Goal: Task Accomplishment & Management: Manage account settings

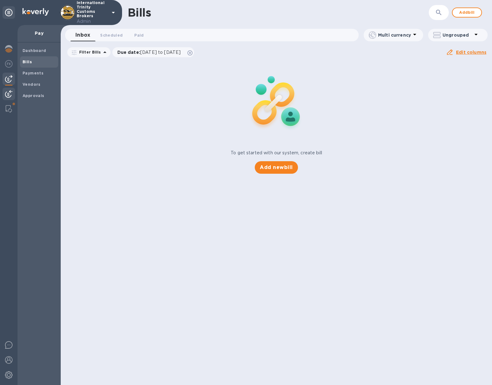
click at [10, 91] on img at bounding box center [9, 94] width 8 height 8
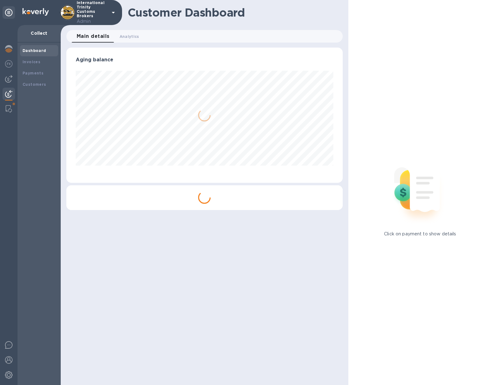
scroll to position [313141, 313002]
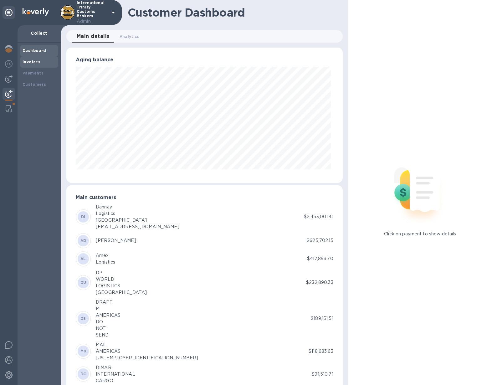
click at [36, 64] on b "Invoices" at bounding box center [32, 62] width 18 height 5
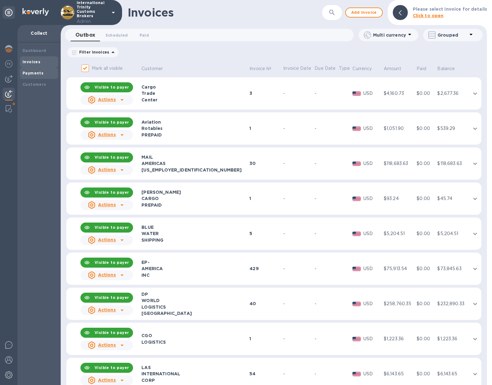
click at [35, 71] on b "Payments" at bounding box center [33, 73] width 21 height 5
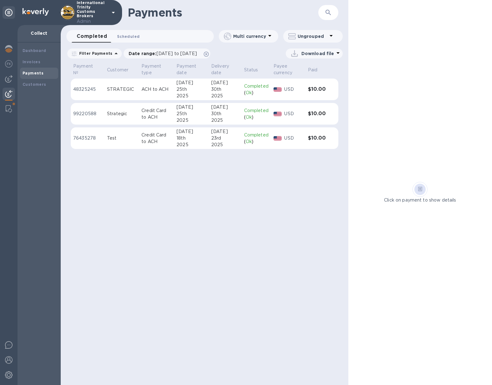
click at [124, 38] on span "Scheduled 0" at bounding box center [128, 36] width 23 height 7
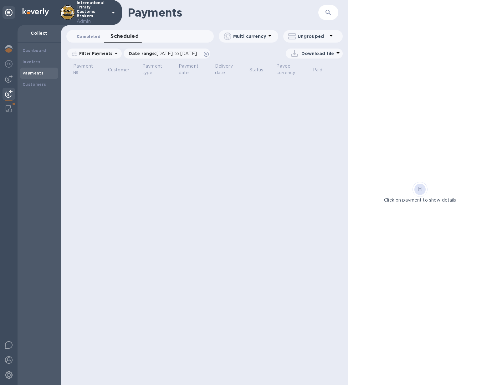
click at [92, 33] on span "Completed 0" at bounding box center [89, 36] width 24 height 7
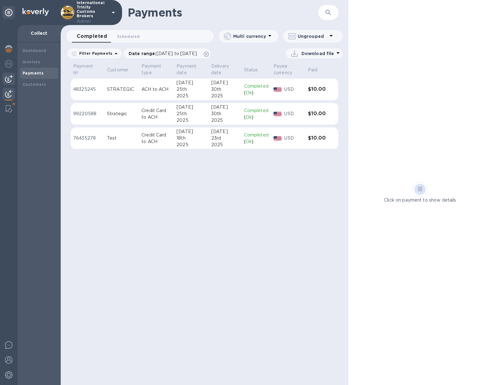
click at [6, 81] on img at bounding box center [9, 79] width 8 height 8
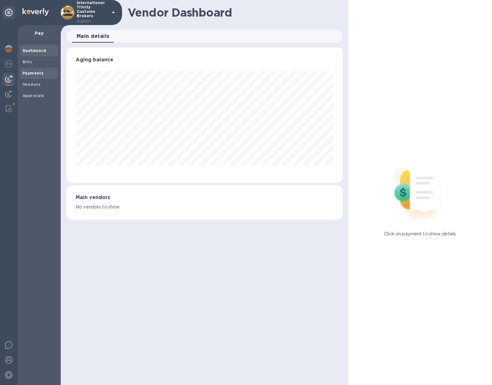
scroll to position [135, 276]
click at [39, 73] on b "Payments" at bounding box center [33, 73] width 21 height 5
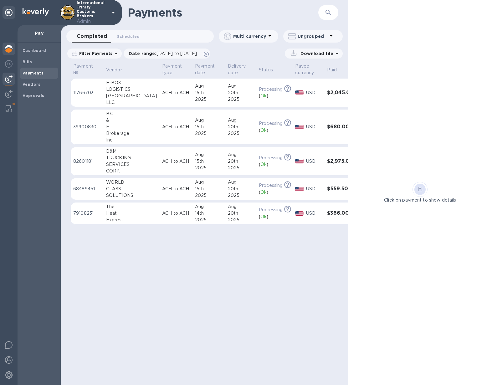
click at [10, 46] on img at bounding box center [9, 49] width 8 height 8
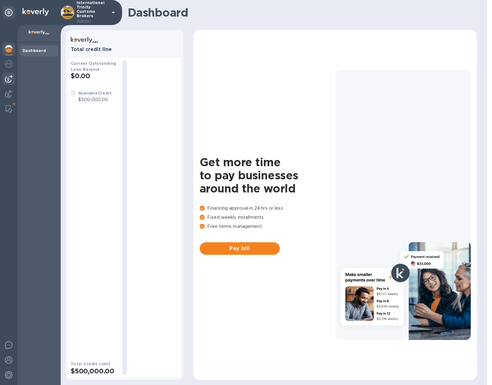
click at [12, 76] on img at bounding box center [9, 79] width 8 height 8
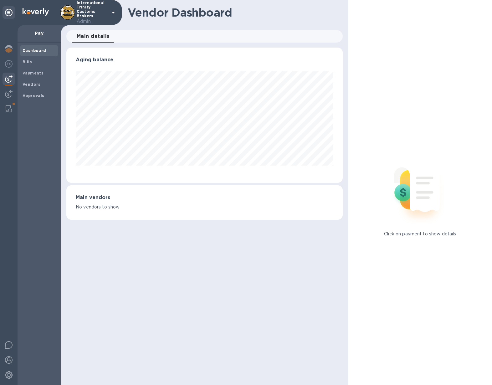
scroll to position [135, 276]
click at [27, 75] on span "Payments" at bounding box center [33, 73] width 21 height 6
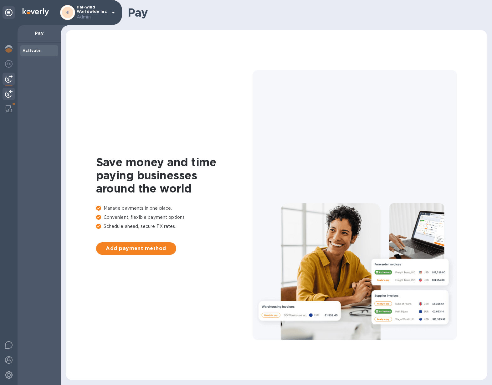
click at [10, 95] on img at bounding box center [9, 94] width 8 height 8
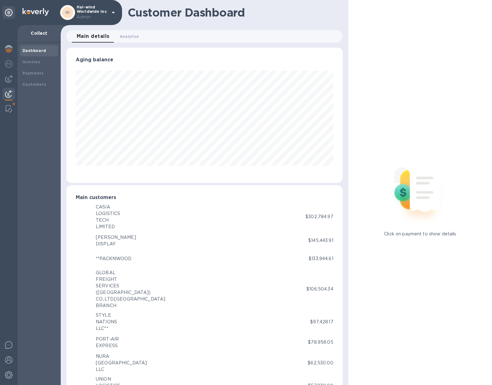
scroll to position [313141, 313002]
click at [39, 62] on div "Invoices" at bounding box center [39, 62] width 33 height 6
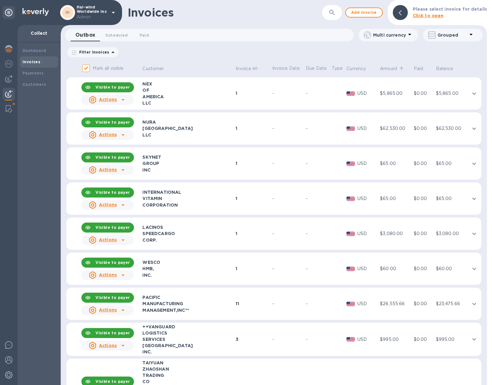
click at [400, 69] on icon at bounding box center [402, 69] width 6 height 6
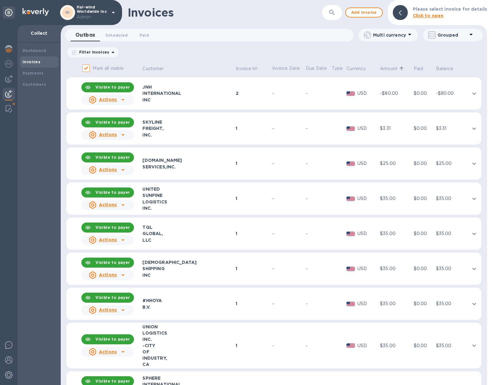
click at [400, 69] on icon at bounding box center [402, 69] width 6 height 6
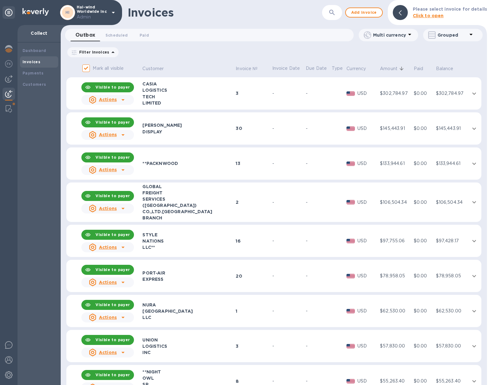
click at [421, 97] on td "$0.00" at bounding box center [424, 93] width 22 height 33
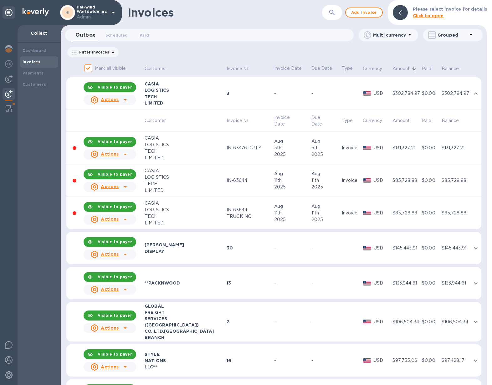
click at [242, 154] on td "IN-63476 DUTY" at bounding box center [250, 148] width 48 height 33
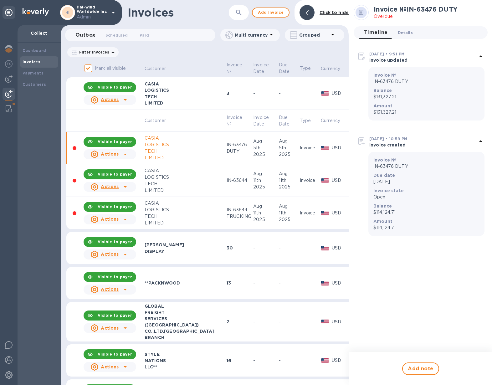
click at [414, 39] on button "Details 0" at bounding box center [405, 32] width 25 height 13
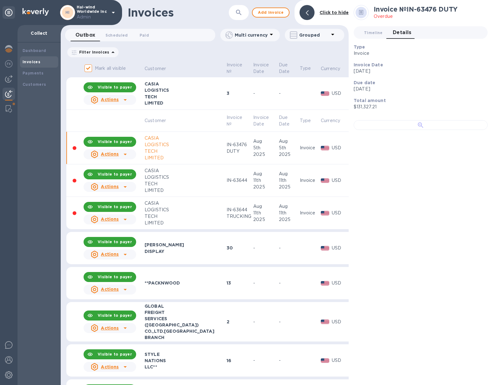
click at [413, 130] on div at bounding box center [421, 125] width 134 height 10
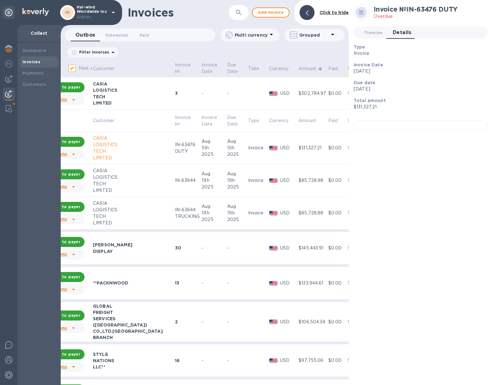
scroll to position [0, 79]
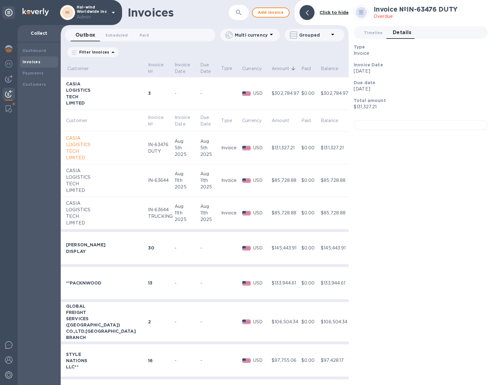
click at [200, 247] on div "-" at bounding box center [209, 248] width 19 height 7
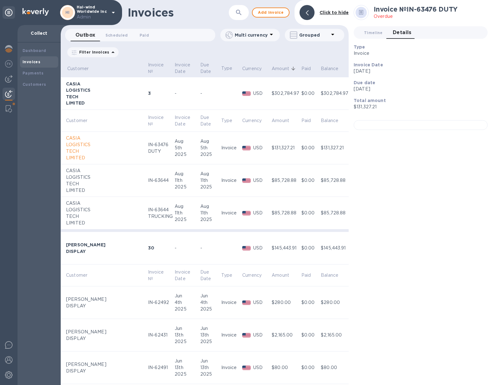
click at [200, 299] on div "4th" at bounding box center [209, 302] width 19 height 7
click at [402, 130] on div at bounding box center [421, 125] width 134 height 10
click at [352, 247] on icon "expand row" at bounding box center [356, 249] width 8 height 8
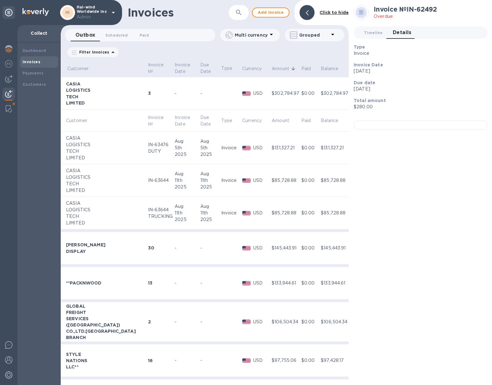
click at [352, 92] on icon "expand row" at bounding box center [356, 94] width 8 height 8
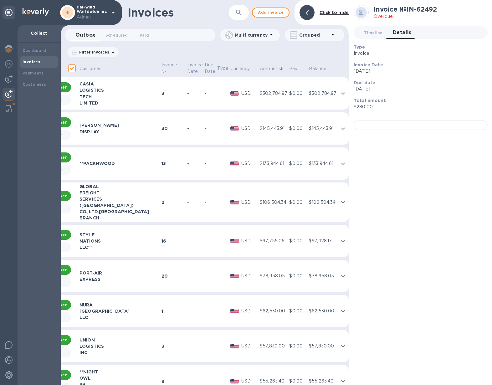
scroll to position [0, 50]
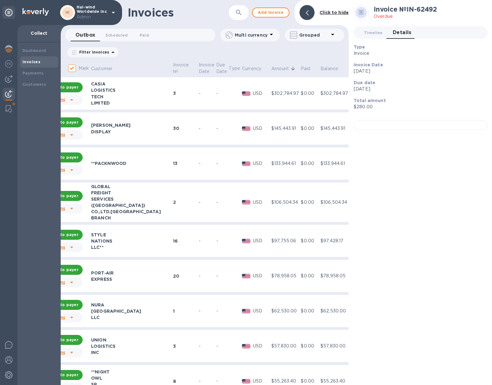
click at [310, 12] on div at bounding box center [307, 12] width 15 height 15
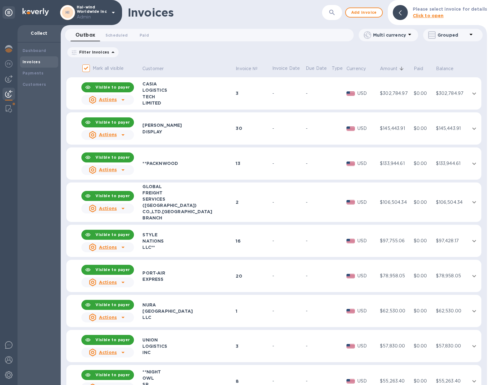
scroll to position [0, 0]
click at [192, 99] on div "TECH" at bounding box center [188, 97] width 91 height 6
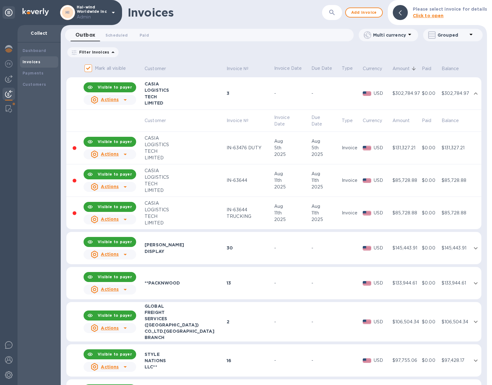
click at [259, 153] on td "IN-63476 DUTY" at bounding box center [250, 148] width 48 height 33
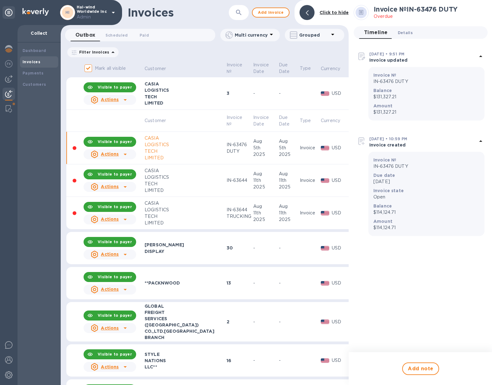
click at [405, 35] on span "Details 0" at bounding box center [405, 32] width 15 height 7
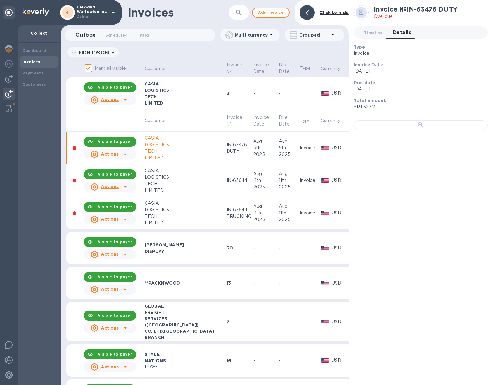
click at [402, 130] on div at bounding box center [421, 125] width 134 height 10
click at [174, 247] on div "[PERSON_NAME]" at bounding box center [185, 245] width 80 height 6
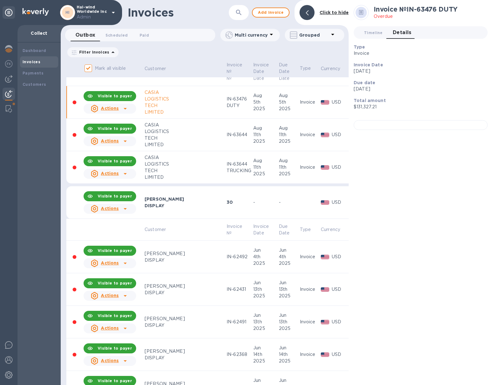
scroll to position [46, 0]
click at [171, 262] on div "DISPLAY" at bounding box center [185, 260] width 80 height 7
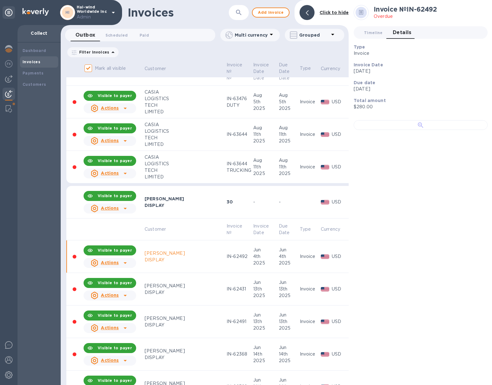
click at [417, 130] on div at bounding box center [421, 125] width 134 height 10
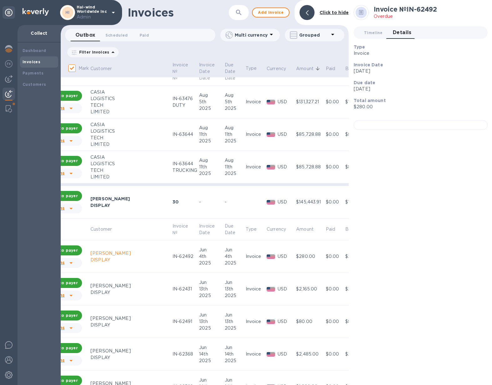
scroll to position [46, 79]
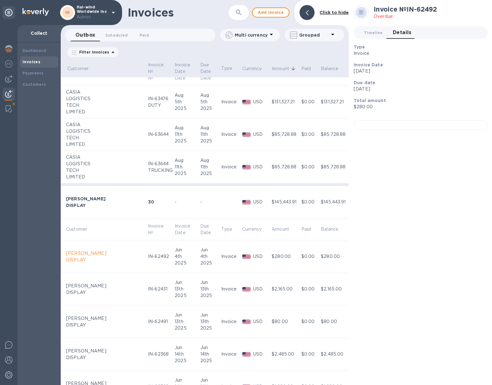
click at [352, 200] on icon "expand row" at bounding box center [356, 203] width 8 height 8
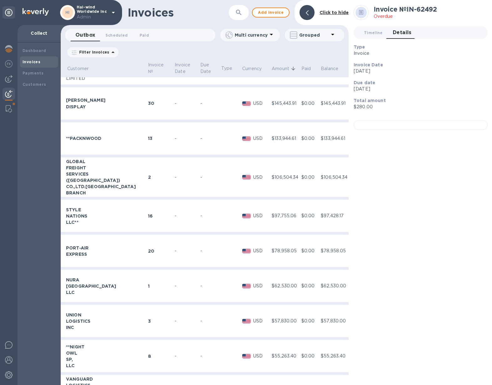
scroll to position [154, 79]
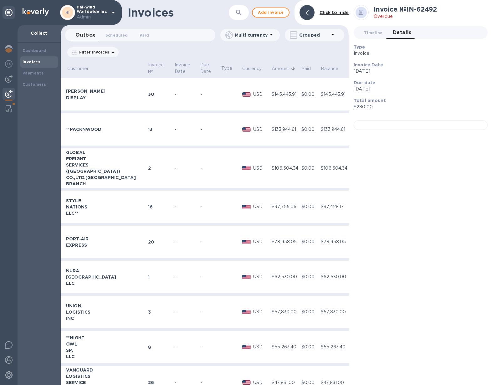
click at [175, 242] on div "-" at bounding box center [187, 242] width 24 height 7
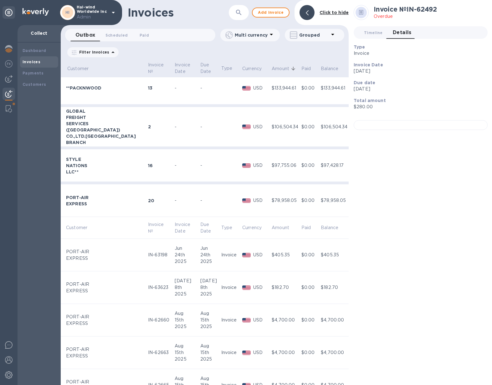
scroll to position [210, 79]
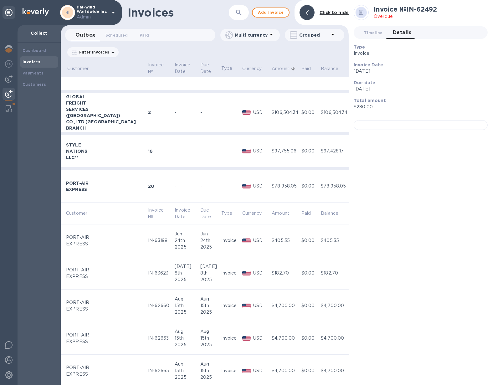
click at [175, 246] on div "2025" at bounding box center [187, 247] width 24 height 7
click at [410, 130] on div at bounding box center [421, 125] width 134 height 10
click at [352, 188] on icon "expand row" at bounding box center [356, 187] width 8 height 8
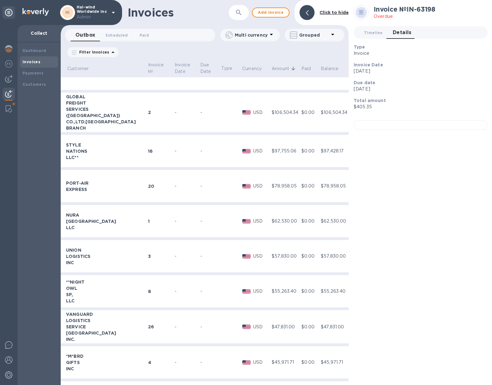
click at [182, 256] on div "-" at bounding box center [187, 256] width 24 height 7
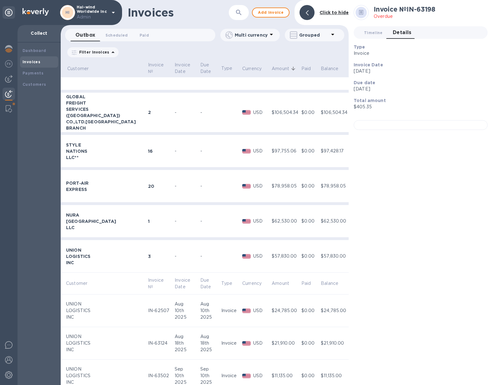
click at [182, 256] on div "-" at bounding box center [187, 256] width 24 height 7
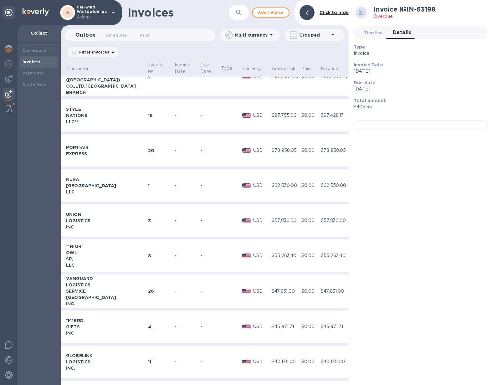
scroll to position [259, 79]
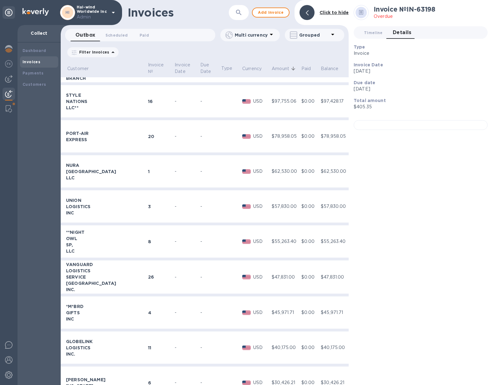
click at [177, 274] on div "-" at bounding box center [187, 277] width 24 height 7
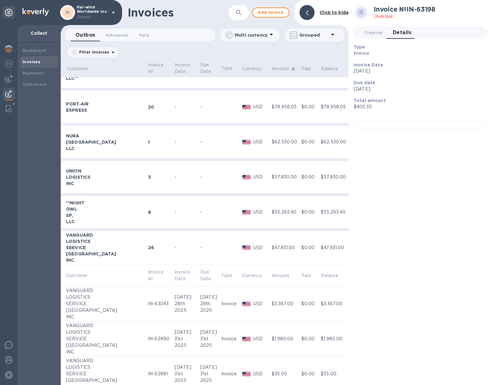
scroll to position [291, 79]
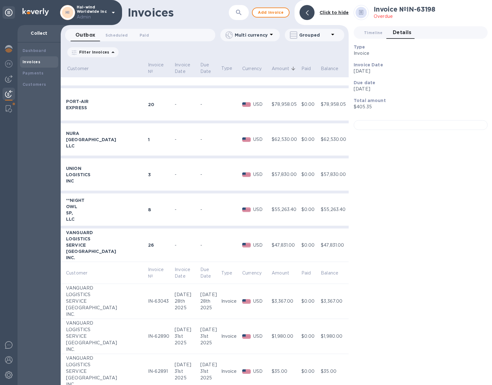
click at [176, 297] on div "[DATE]" at bounding box center [187, 295] width 24 height 7
click at [403, 130] on div at bounding box center [421, 125] width 134 height 10
